Goal: Ask a question

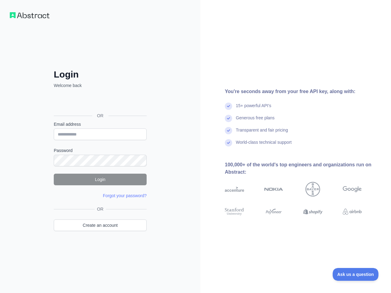
click at [195, 146] on div "Login Welcome back OR Email address Password Login Forgot your password? Please…" at bounding box center [100, 146] width 200 height 293
click at [355, 274] on span "Ask us a question" at bounding box center [355, 274] width 46 height 4
click at [195, 146] on div "Login Welcome back OR Email address Password Login Forgot your password? Please…" at bounding box center [100, 146] width 200 height 293
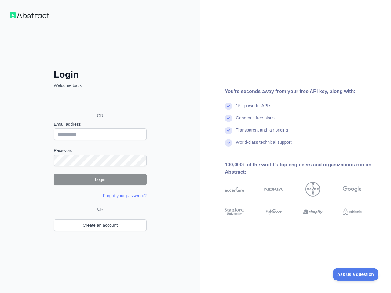
click at [355, 274] on span "Ask us a question" at bounding box center [355, 274] width 46 height 4
